Goal: Transaction & Acquisition: Purchase product/service

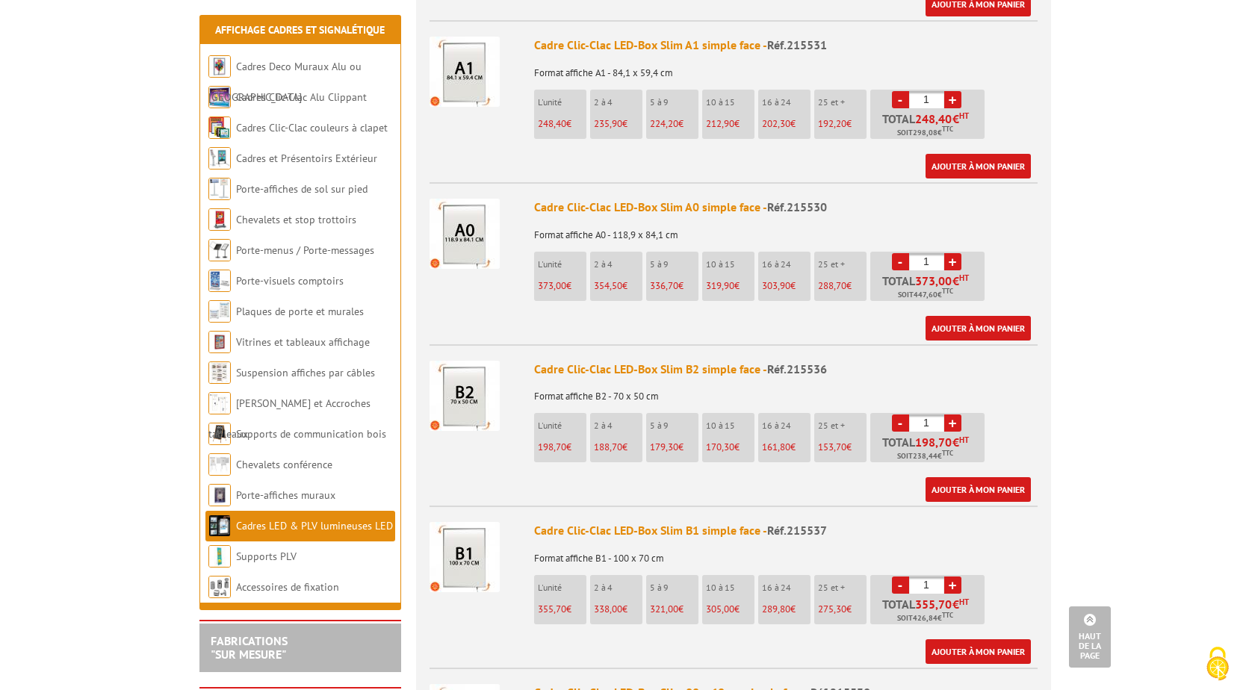
scroll to position [1121, 0]
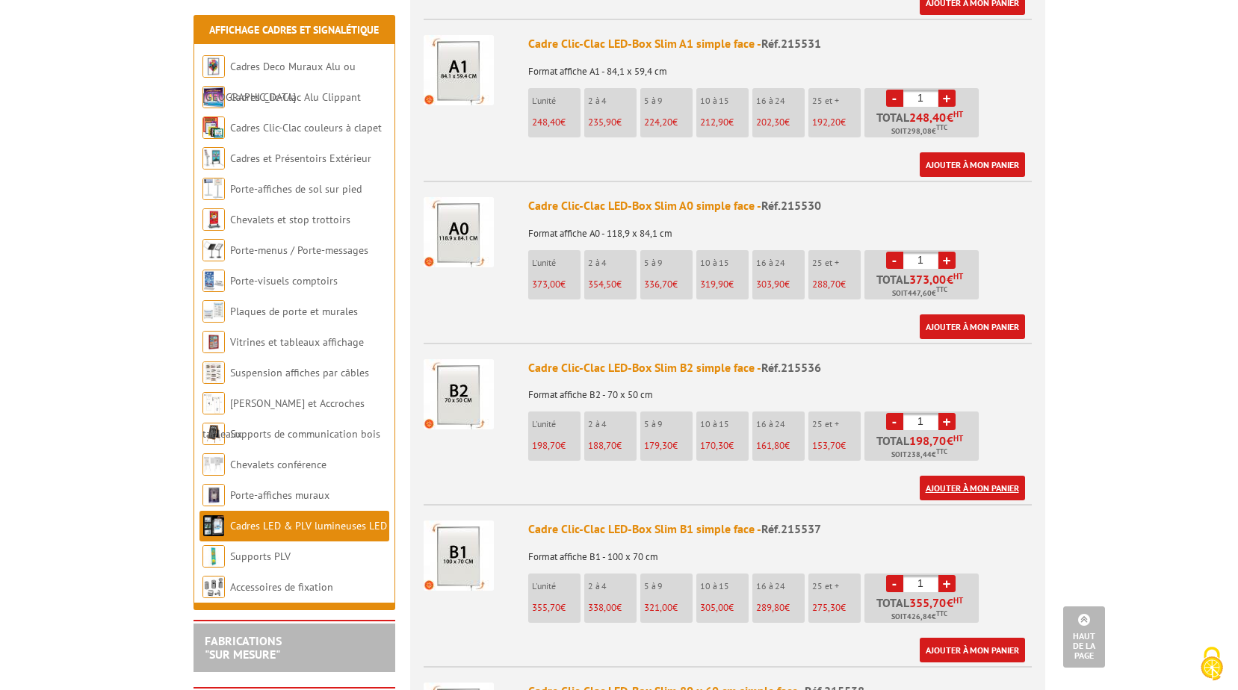
click at [955, 476] on link "Ajouter à mon panier" at bounding box center [972, 488] width 105 height 25
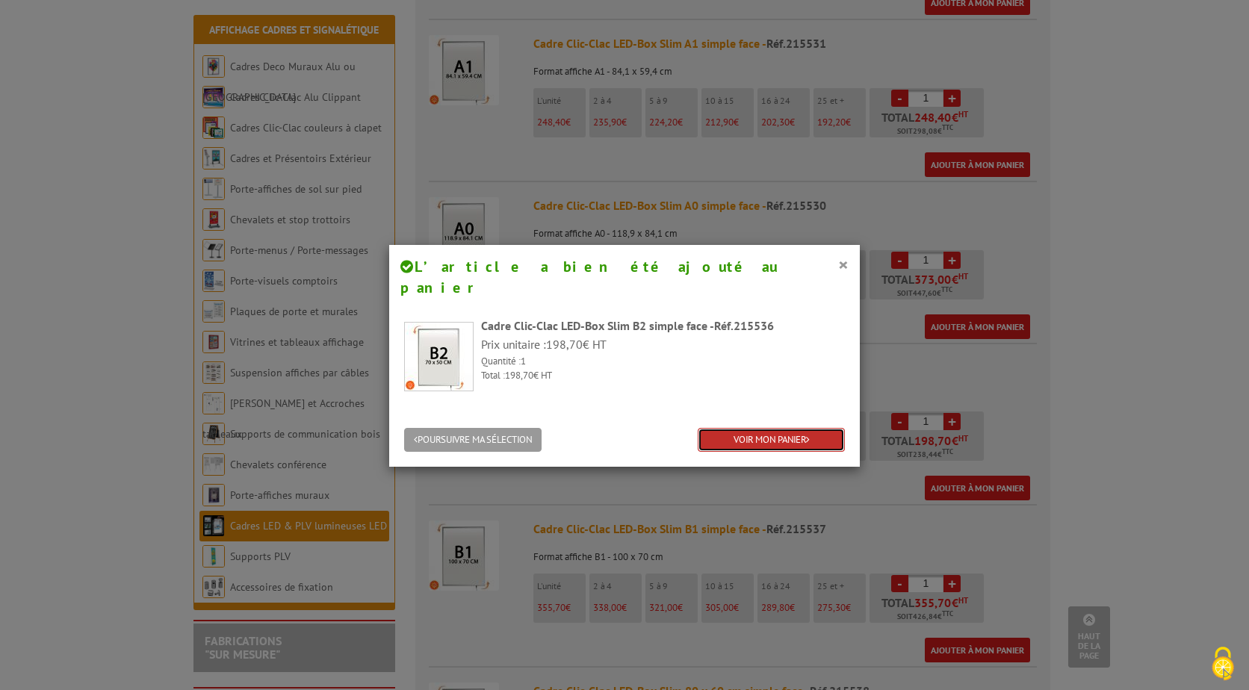
click at [736, 428] on link "VOIR MON PANIER" at bounding box center [771, 440] width 147 height 25
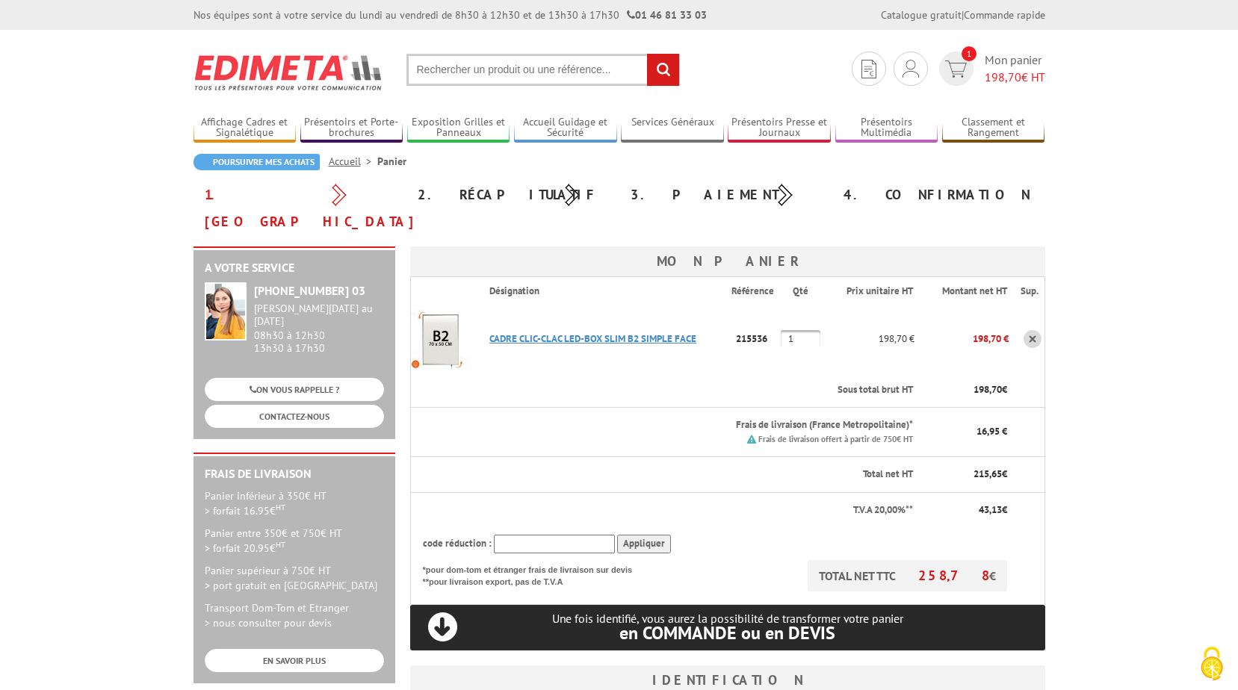
click at [598, 333] on link "CADRE CLIC-CLAC LED-BOX SLIM B2 SIMPLE FACE" at bounding box center [592, 339] width 207 height 13
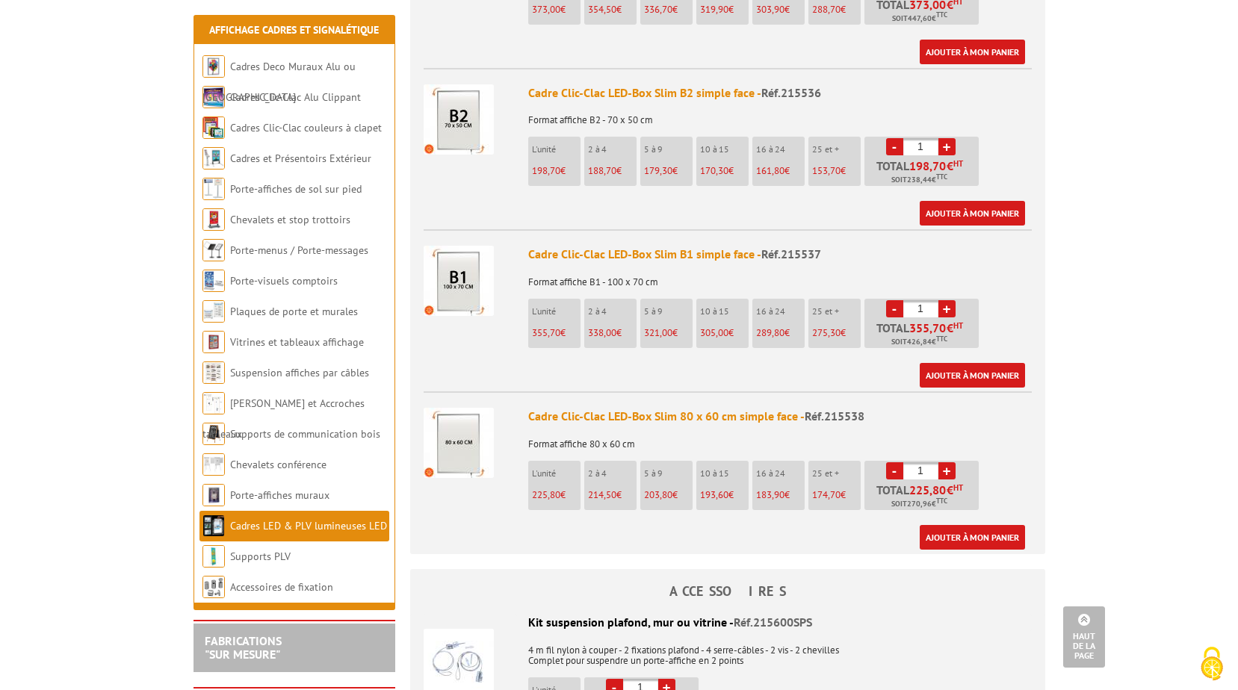
scroll to position [1262, 0]
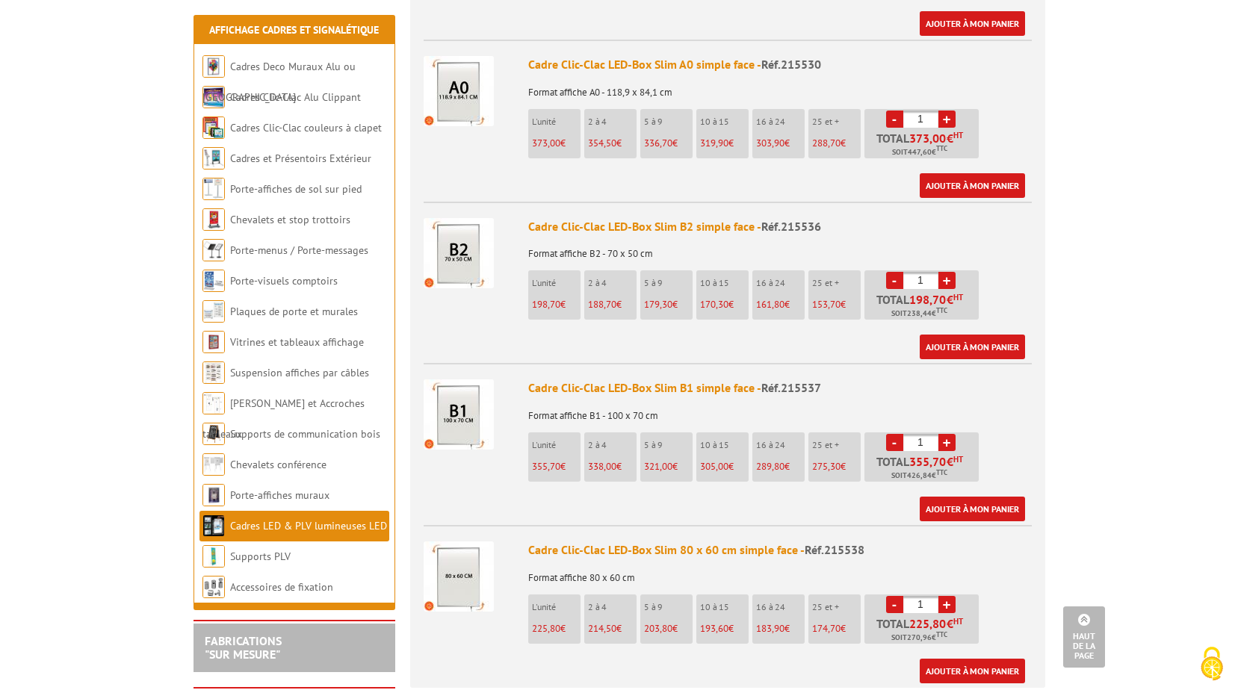
drag, startPoint x: 663, startPoint y: 212, endPoint x: 802, endPoint y: 201, distance: 139.4
click at [797, 219] on span "Réf.215536" at bounding box center [791, 226] width 60 height 15
drag, startPoint x: 826, startPoint y: 209, endPoint x: 528, endPoint y: 207, distance: 297.4
click at [528, 218] on div "Cadre Clic-Clac LED-Box Slim B2 simple face - Réf.215536" at bounding box center [780, 226] width 504 height 17
copy div "Cadre Clic-Clac LED-Box Slim B2 simple face - Réf.215536"
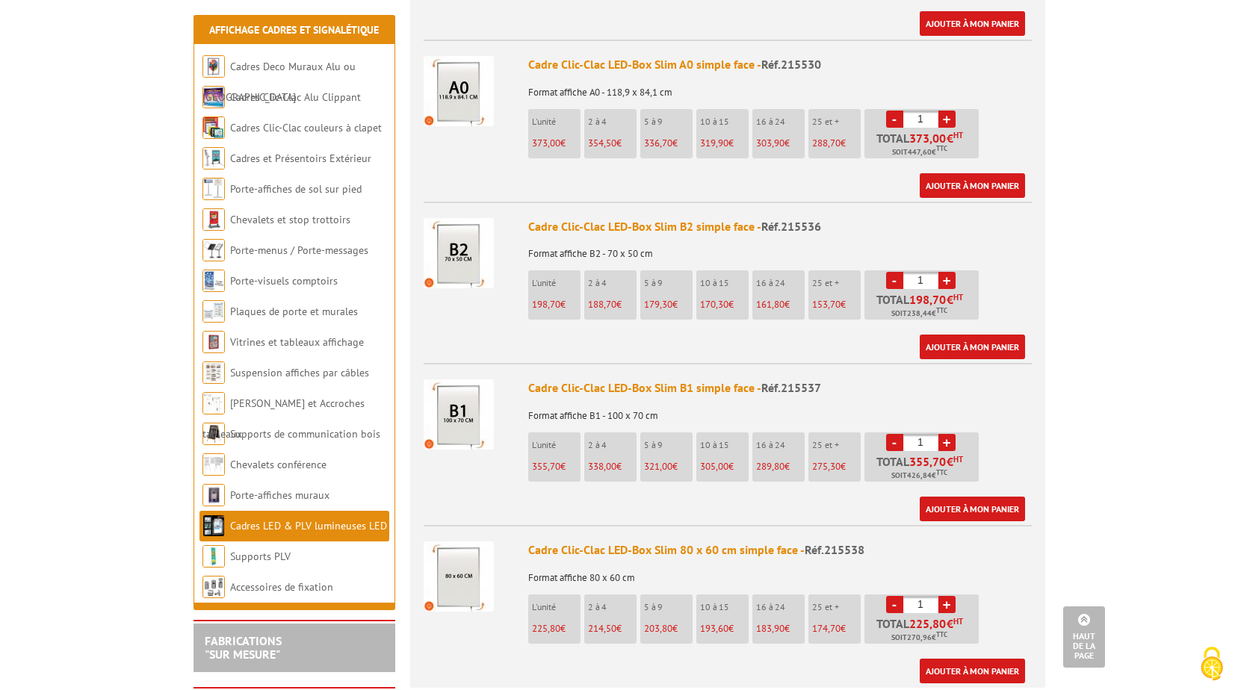
click at [662, 238] on p "Format affiche B2 - 70 x 50 cm" at bounding box center [780, 248] width 504 height 21
